Goal: Find specific page/section: Find specific page/section

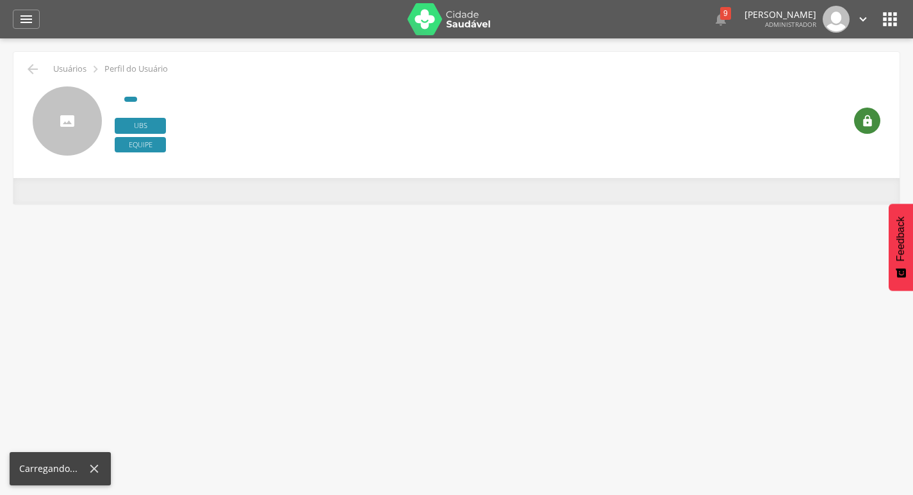
click at [878, 124] on div "" at bounding box center [867, 121] width 26 height 26
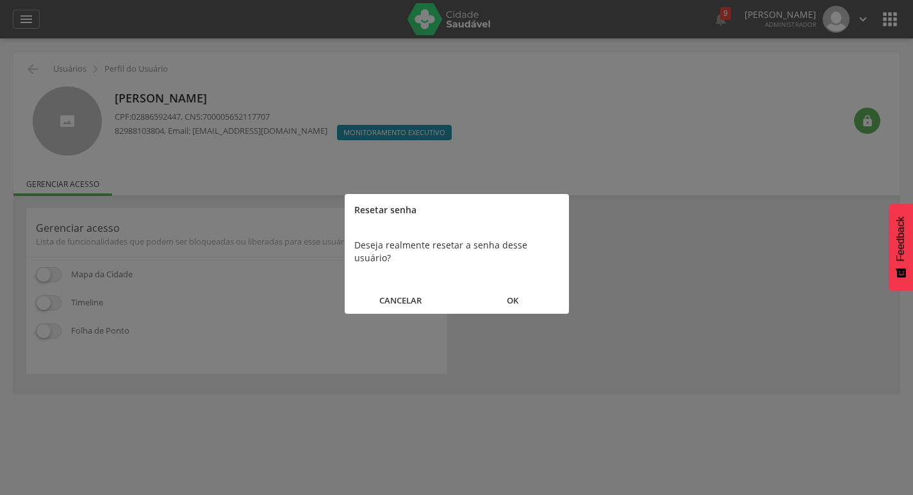
click at [507, 287] on button "OK" at bounding box center [513, 301] width 112 height 28
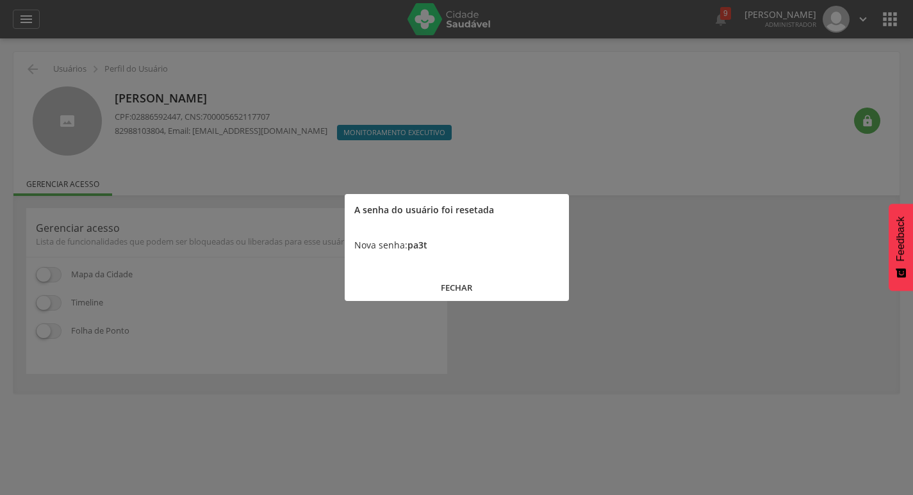
click at [422, 250] on b "pa3t" at bounding box center [417, 245] width 20 height 12
copy b "pa3t"
click at [466, 297] on button "FECHAR" at bounding box center [457, 288] width 224 height 28
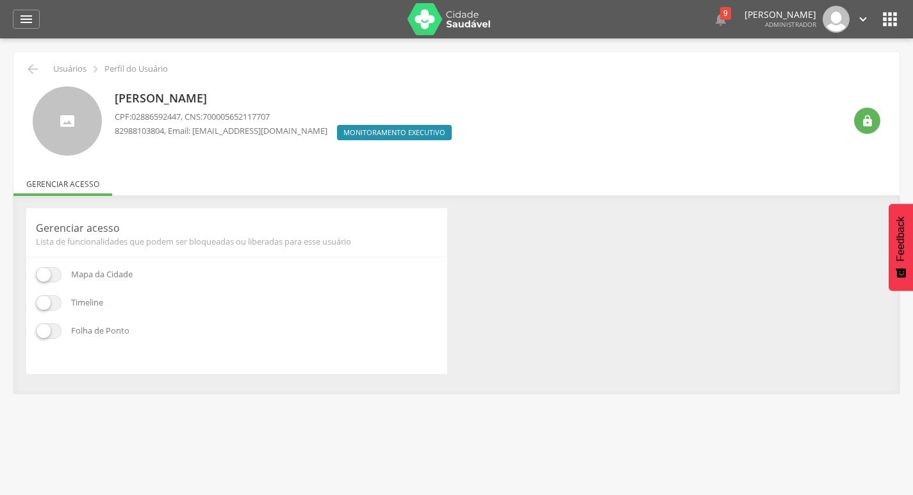
click at [40, 78] on div "[PERSON_NAME] CPF: 02886592447 , CNS: 700005652117707 82988103804 , Email: [EMA…" at bounding box center [456, 116] width 867 height 79
click at [38, 65] on icon "" at bounding box center [32, 69] width 15 height 15
